Goal: Transaction & Acquisition: Subscribe to service/newsletter

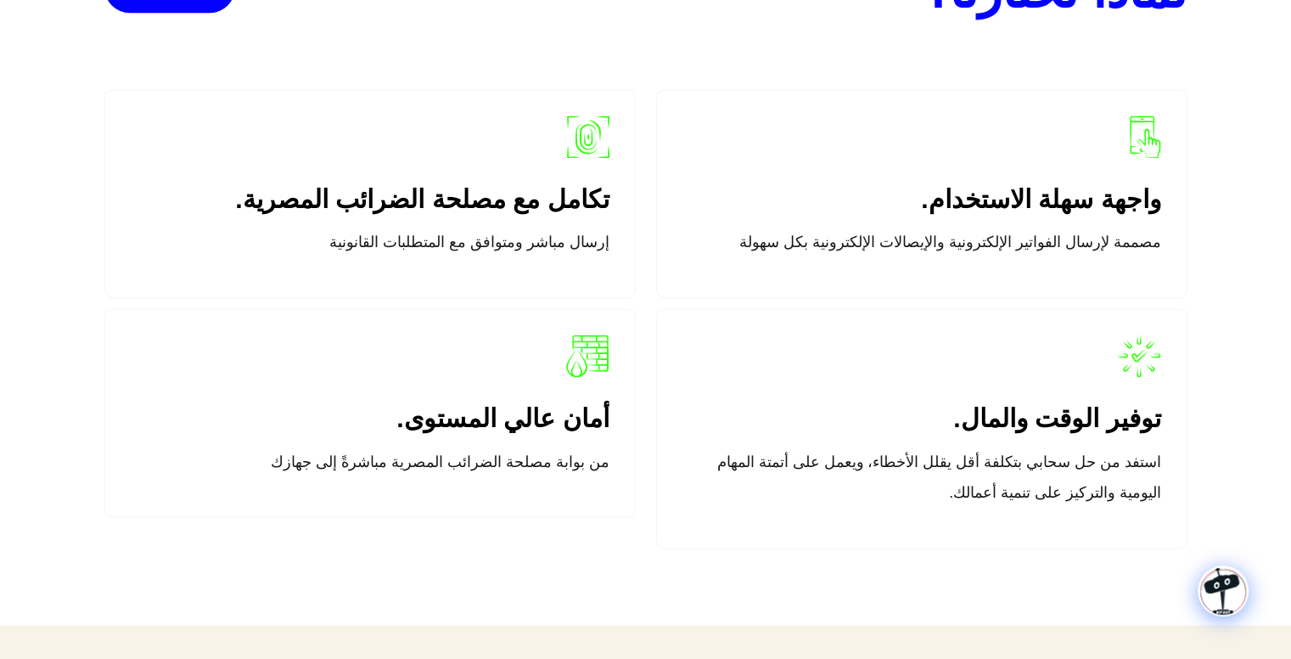
scroll to position [2485, 0]
click at [1222, 496] on div "لماذا تختارنا؟ جرب مجاناً الأن! واجهة سهلة الاستخدام. مصممة لإرسال الفواتير الإ…" at bounding box center [645, 246] width 1291 height 758
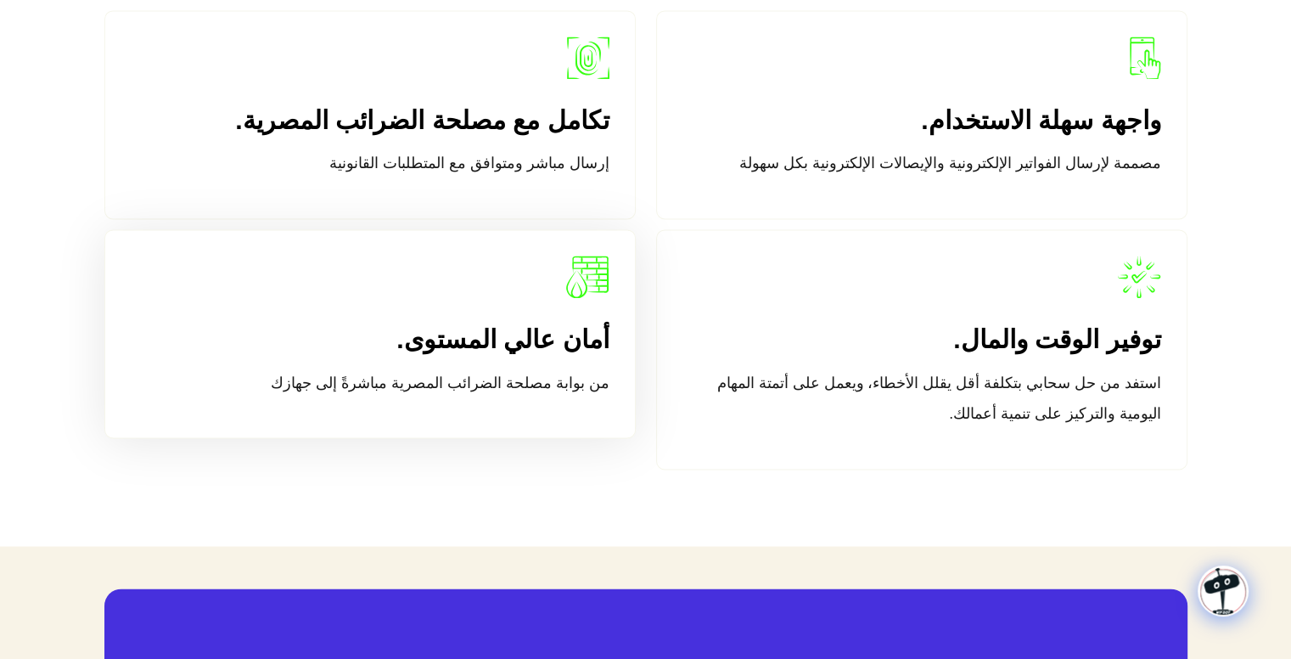
scroll to position [2458, 0]
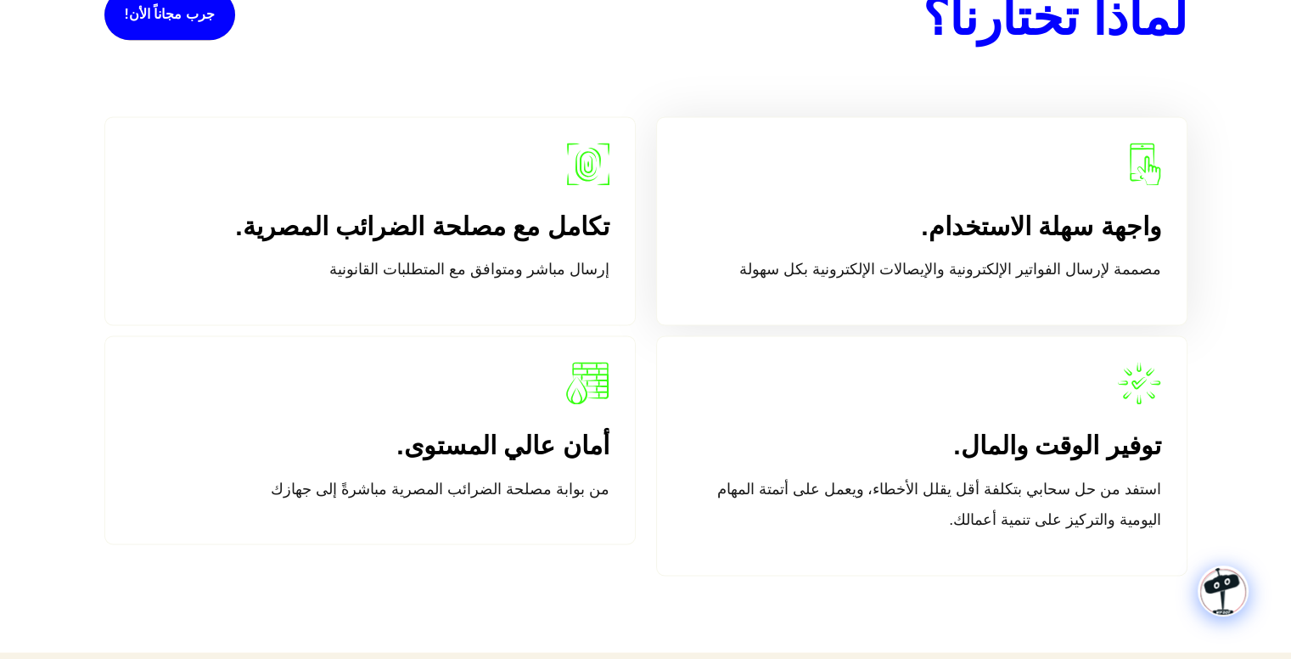
click at [1000, 222] on h4 "واجهة سهلة الاستخدام." at bounding box center [921, 225] width 479 height 31
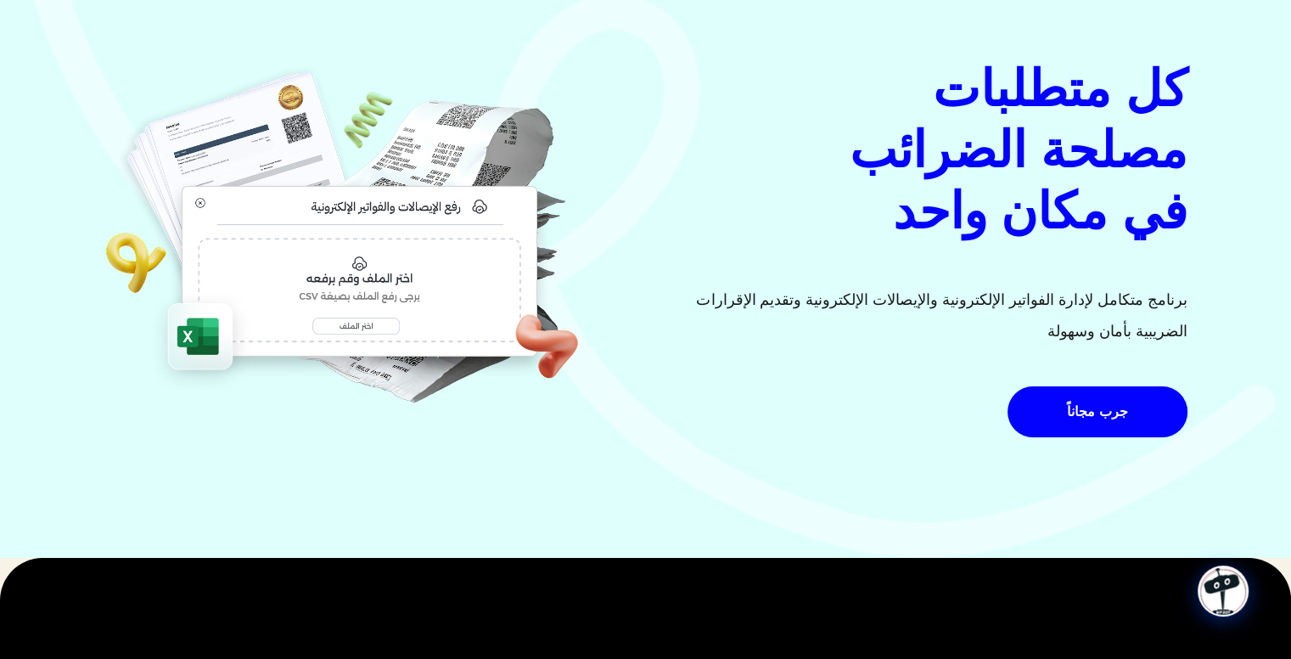
scroll to position [127, 0]
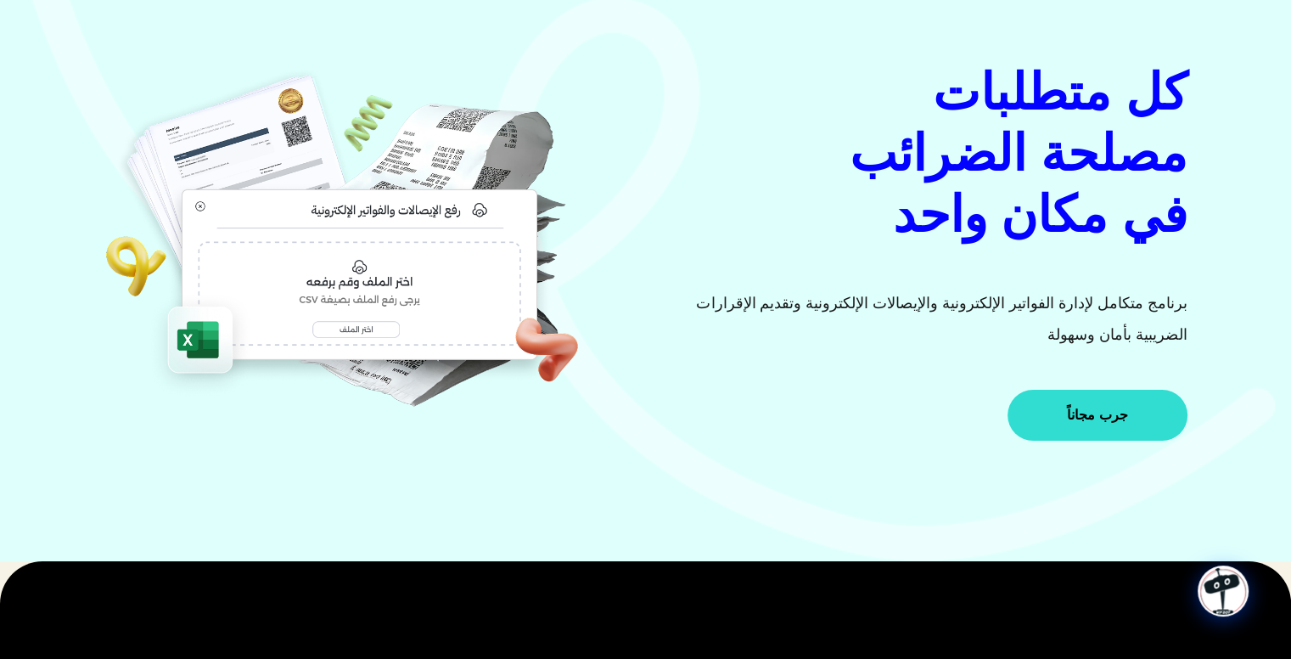
click at [1099, 413] on span "جرب مجاناً" at bounding box center [1097, 415] width 60 height 14
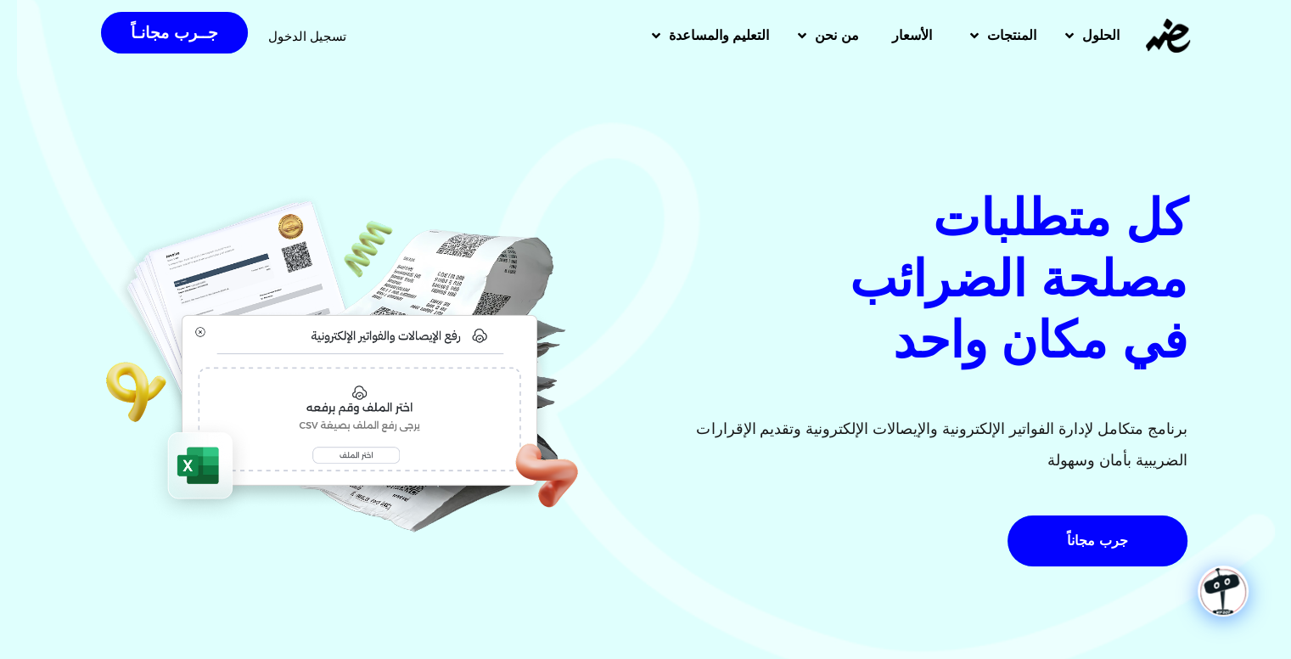
scroll to position [0, 0]
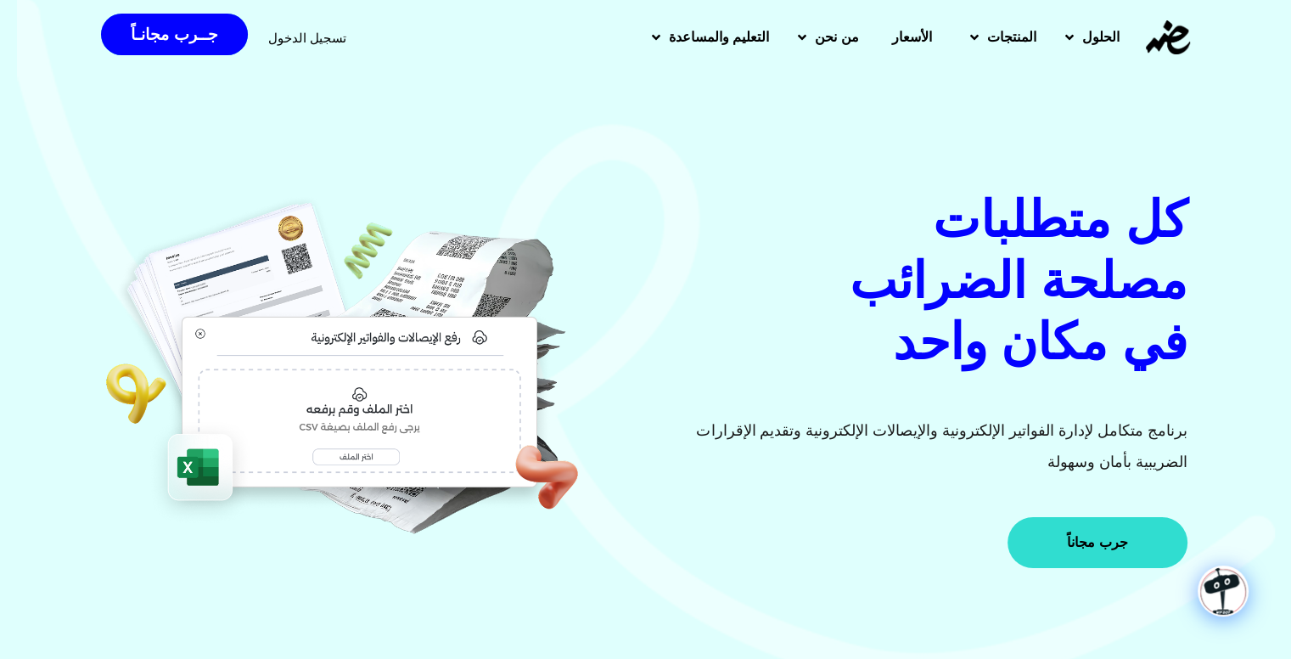
click at [1108, 540] on span "جرب مجاناً" at bounding box center [1097, 543] width 60 height 14
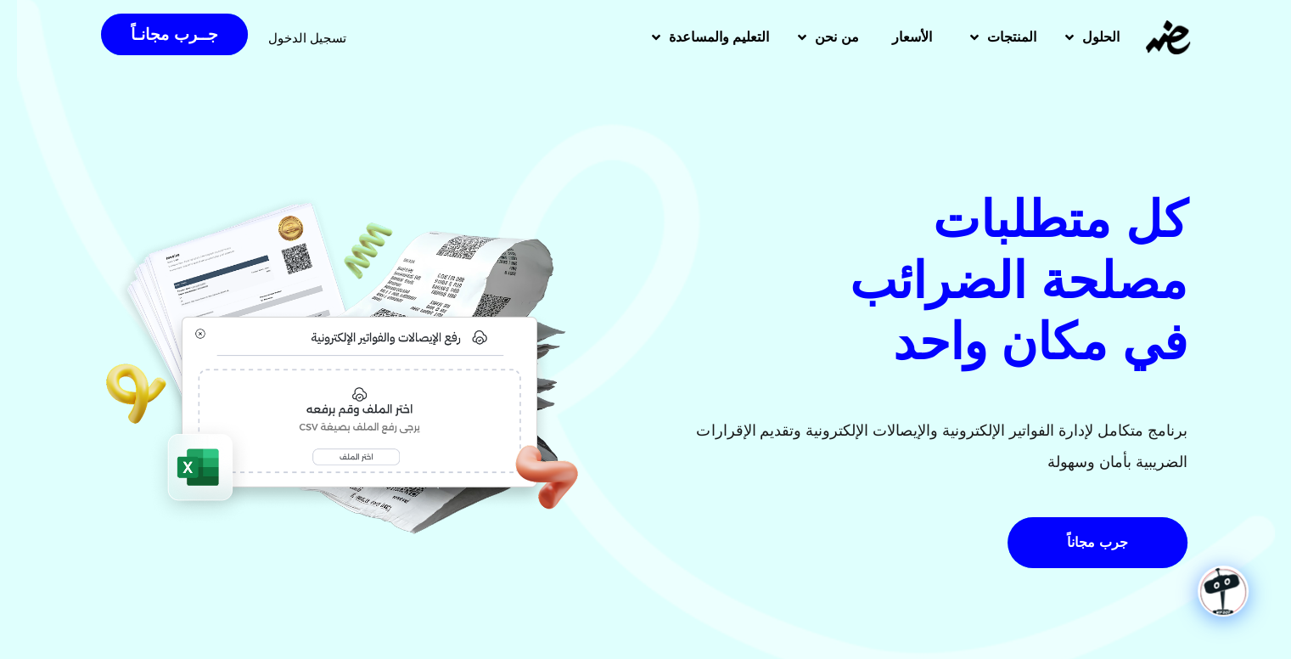
click at [836, 429] on p "برنامج متكامل لإدارة الفواتير الإلكترونية والإيصالات الإلكترونية وتقديم الإقرار…" at bounding box center [921, 446] width 531 height 63
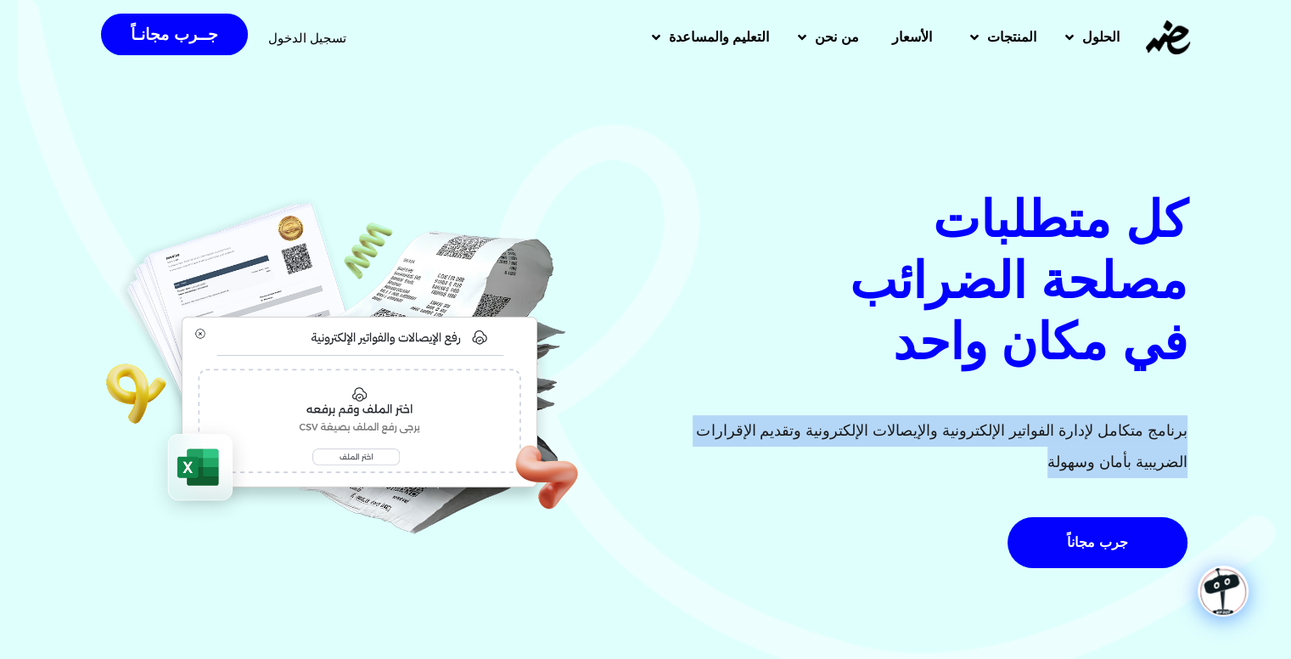
click at [836, 429] on p "برنامج متكامل لإدارة الفواتير الإلكترونية والإيصالات الإلكترونية وتقديم الإقرار…" at bounding box center [921, 446] width 531 height 63
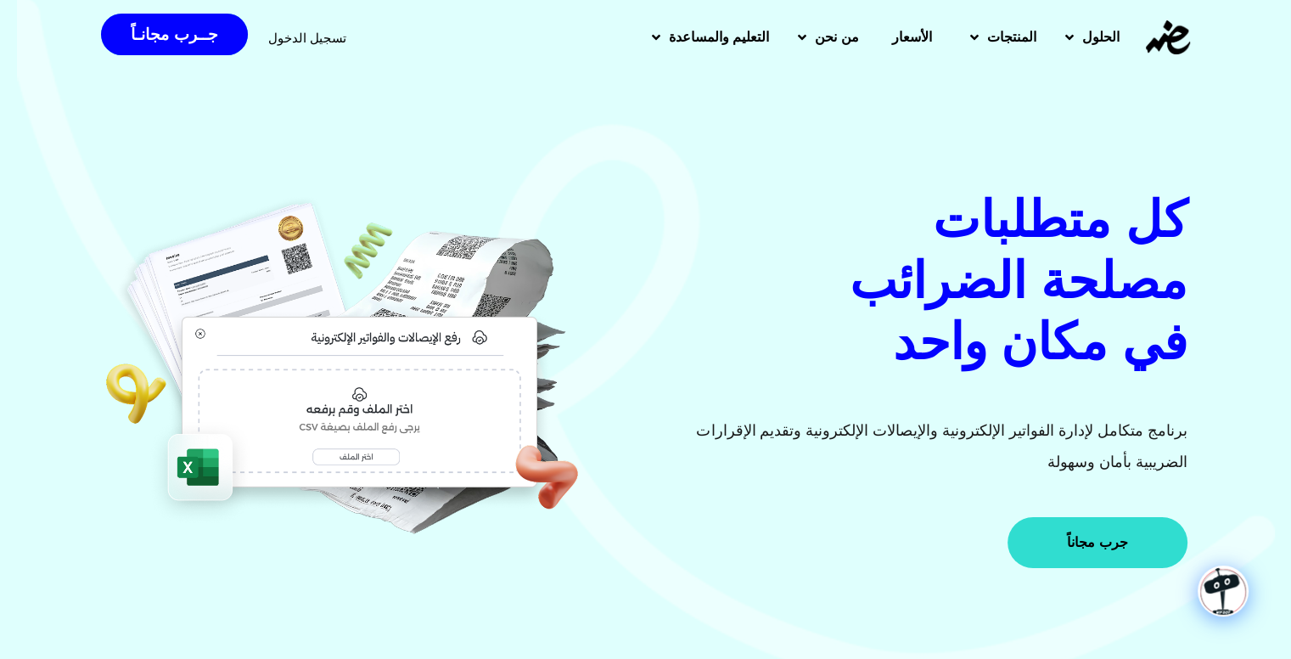
click at [1105, 548] on span "جرب مجاناً" at bounding box center [1097, 543] width 60 height 14
click at [1120, 531] on link "جرب مجاناً" at bounding box center [1096, 542] width 179 height 51
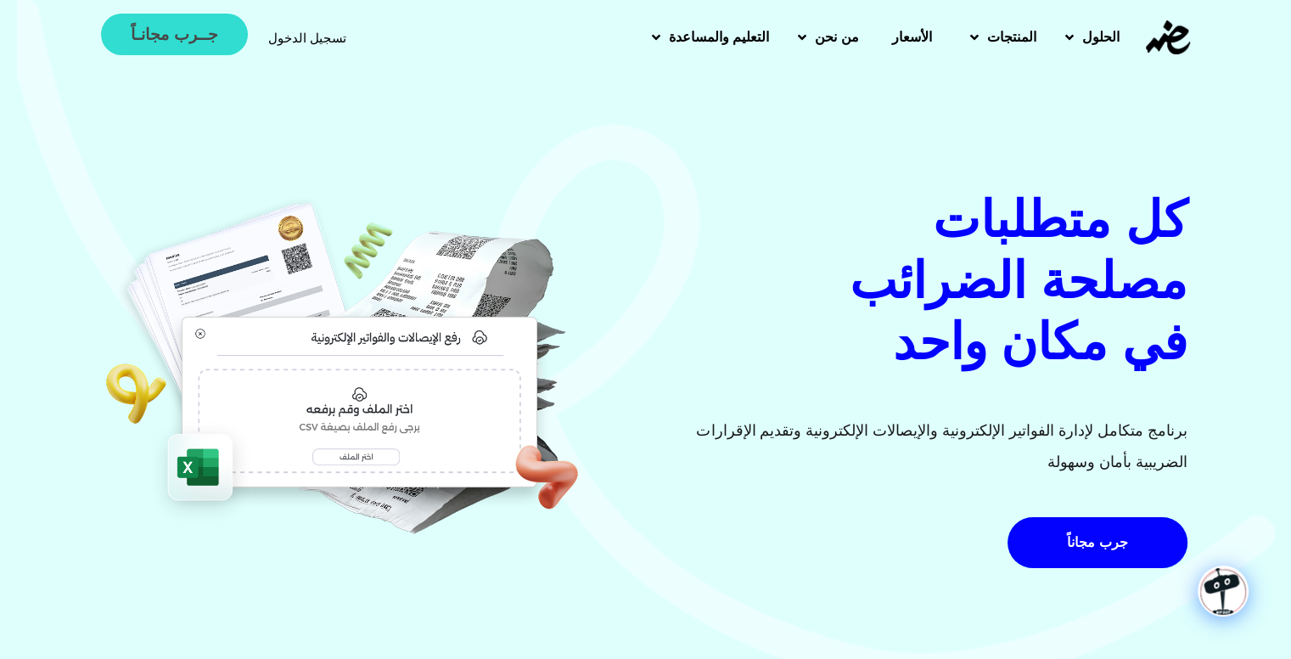
click at [186, 31] on span "جــرب مجانـاً" at bounding box center [174, 34] width 87 height 16
click at [174, 41] on span "جــرب مجانـاً" at bounding box center [174, 34] width 87 height 16
click at [1213, 593] on img at bounding box center [1223, 591] width 48 height 48
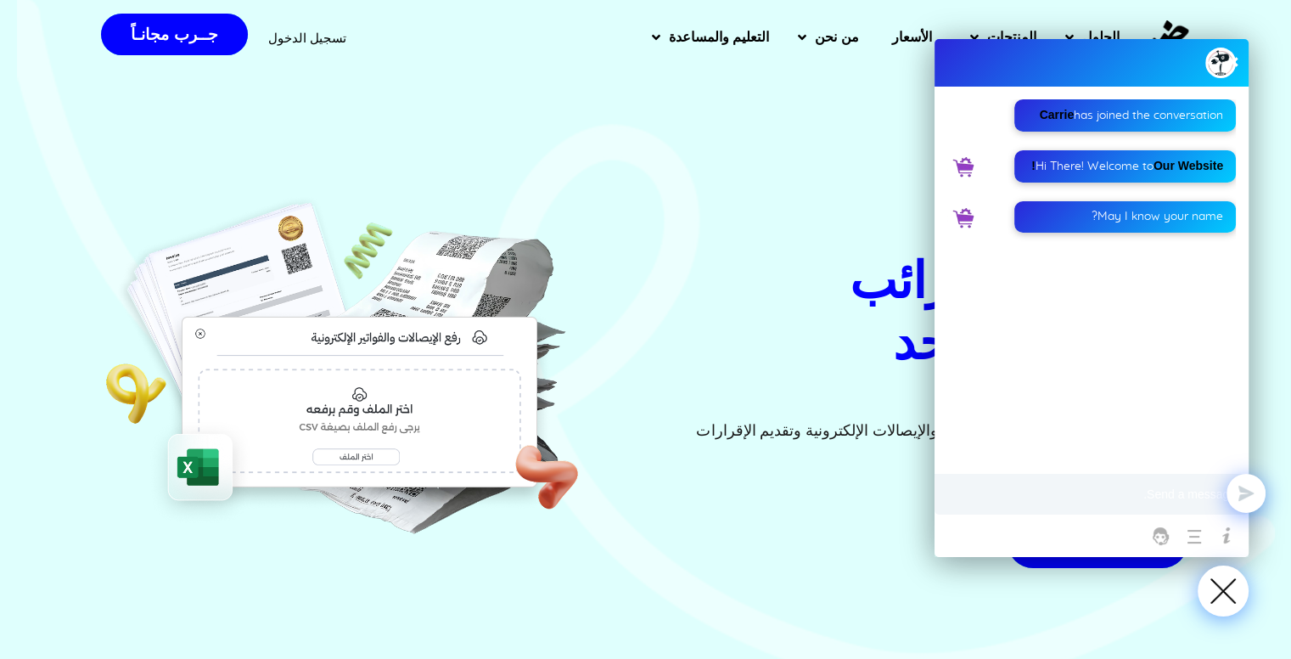
click at [879, 493] on div "كل متطلبات مصلحة الضرائب في مكان واحد برنامج متكامل لإدارة الفواتير الإلكترونية…" at bounding box center [922, 383] width 552 height 389
